Goal: Task Accomplishment & Management: Manage account settings

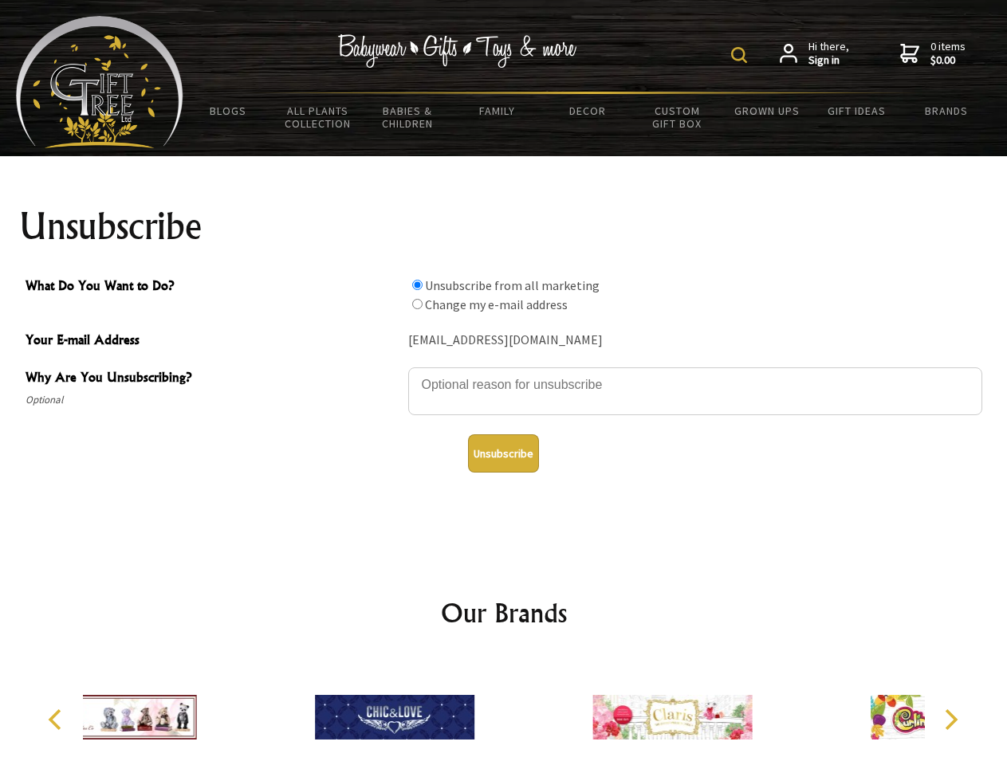
click at [741, 55] on img at bounding box center [739, 55] width 16 height 16
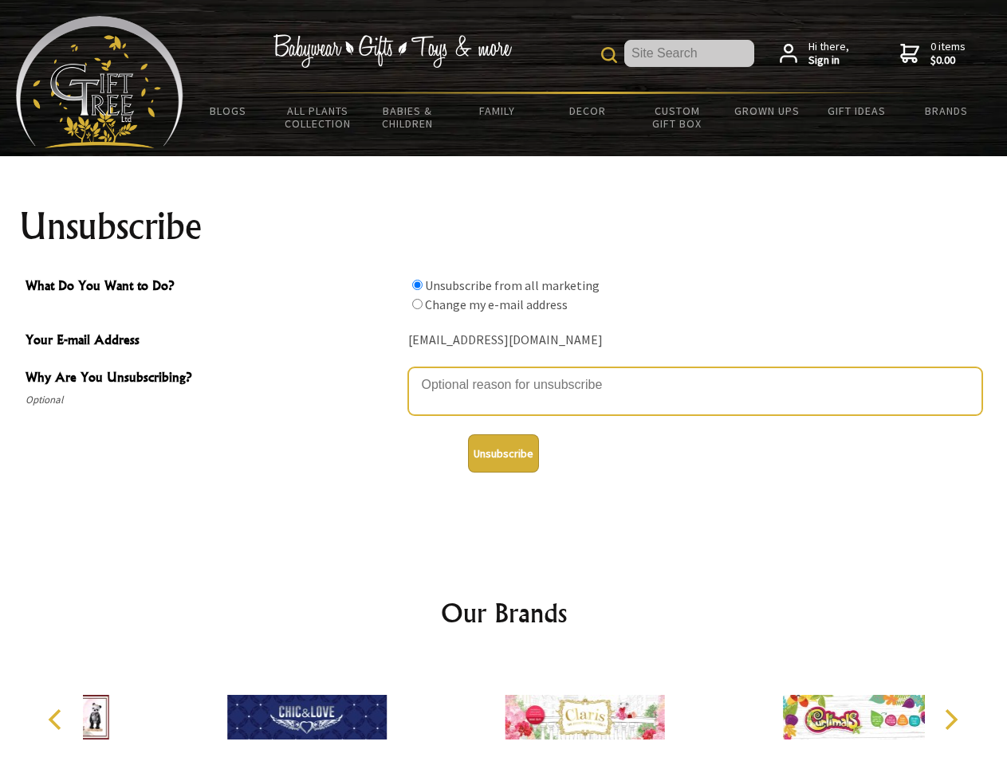
click at [504, 373] on textarea "Why Are You Unsubscribing?" at bounding box center [695, 392] width 574 height 48
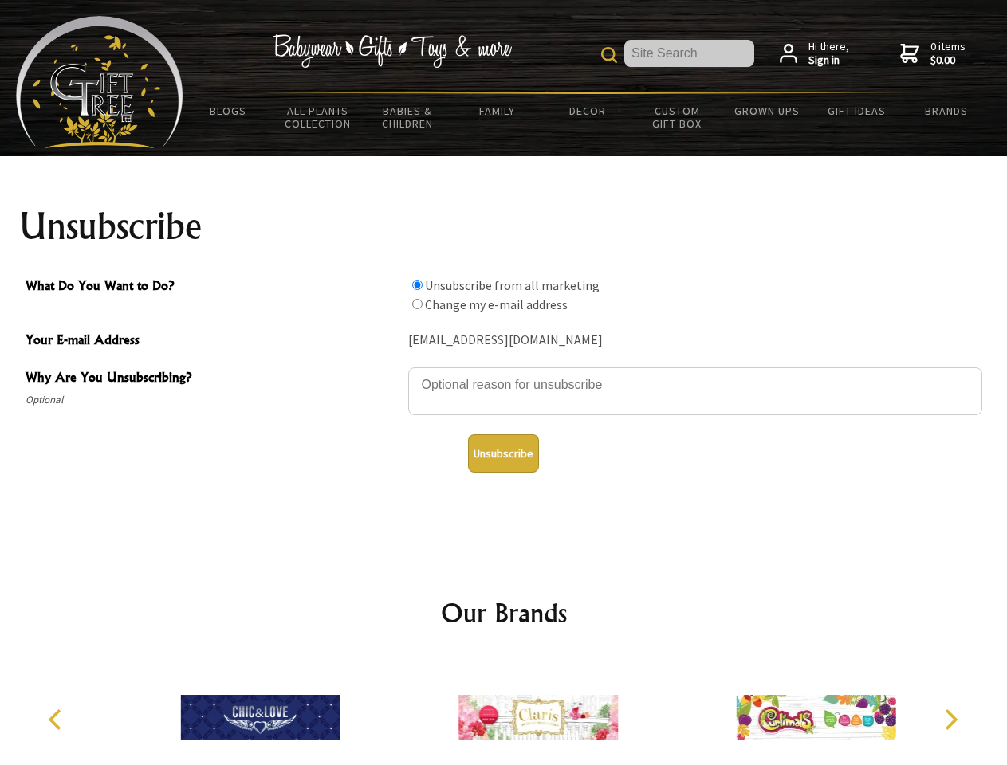
click at [417, 285] on input "What Do You Want to Do?" at bounding box center [417, 285] width 10 height 10
click at [417, 304] on input "What Do You Want to Do?" at bounding box center [417, 304] width 10 height 10
radio input "true"
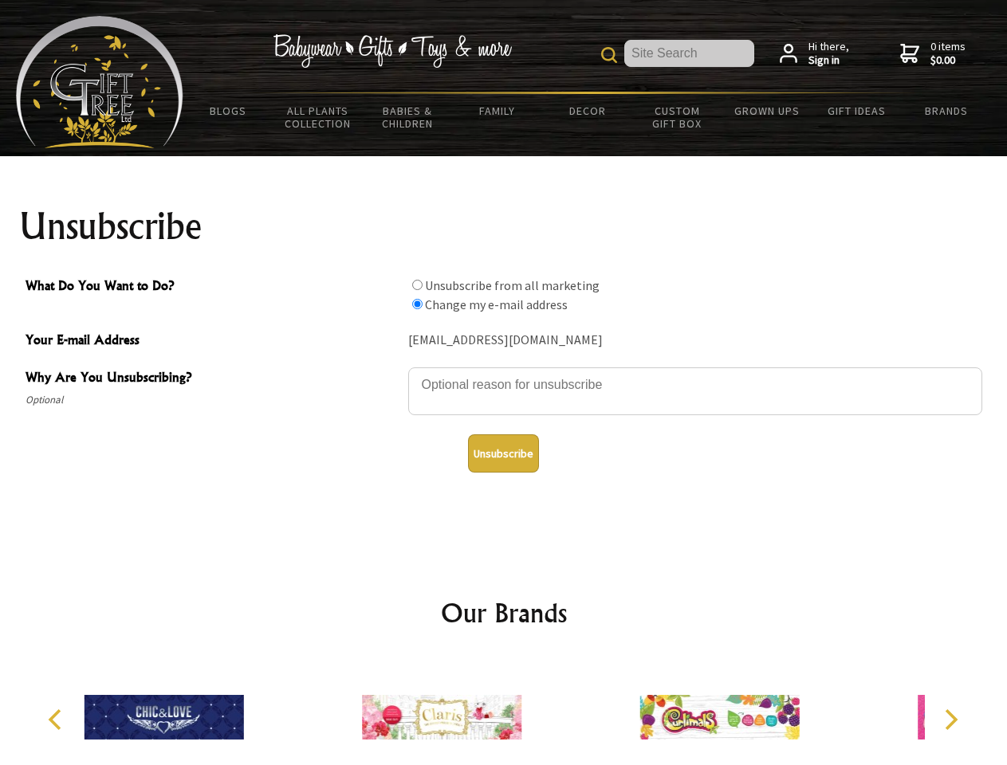
click at [503, 454] on button "Unsubscribe" at bounding box center [503, 453] width 71 height 38
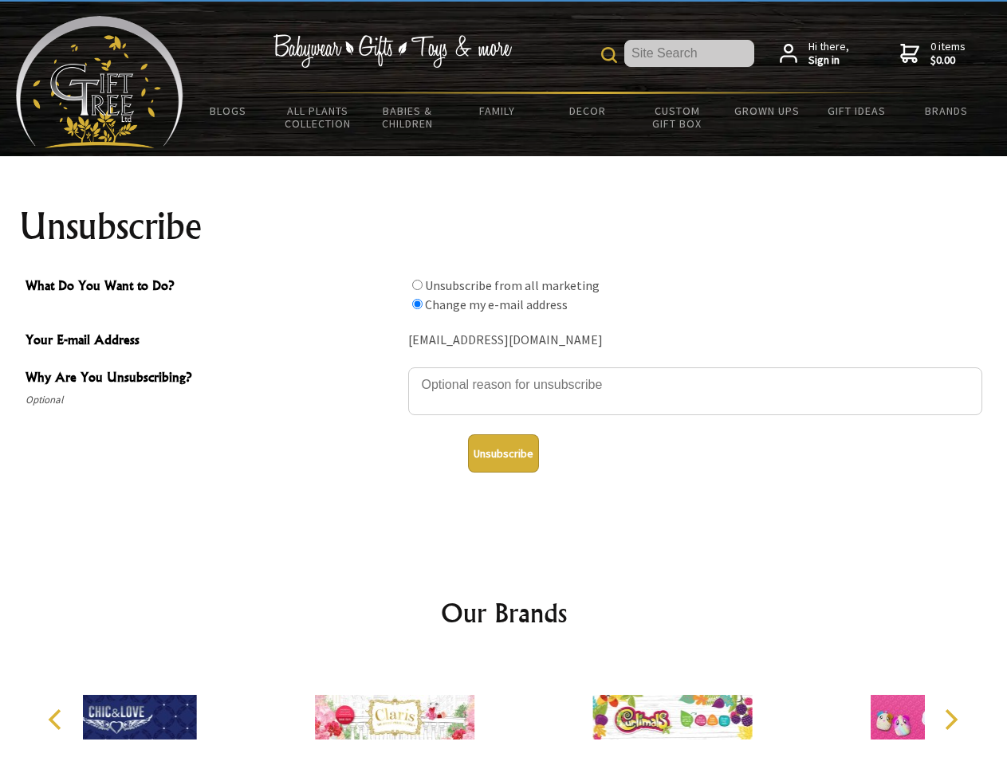
click at [533, 711] on div at bounding box center [671, 720] width 277 height 124
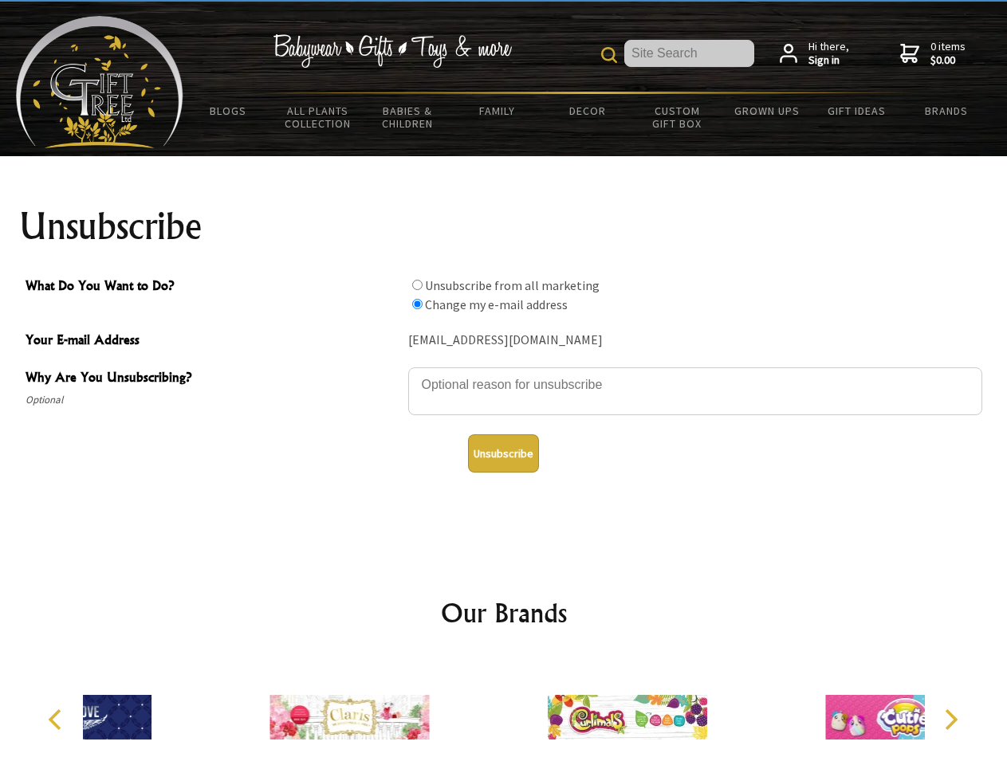
click at [57, 720] on icon "Previous" at bounding box center [56, 720] width 21 height 21
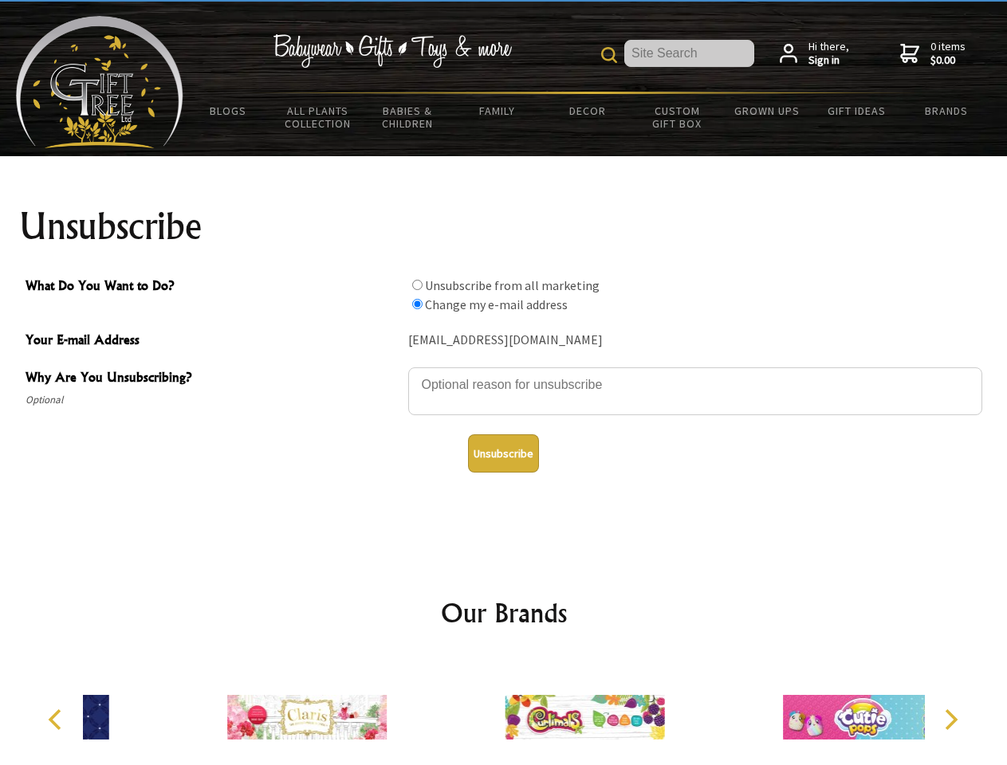
click at [950, 720] on icon "Next" at bounding box center [949, 720] width 21 height 21
